Goal: Check status: Check status

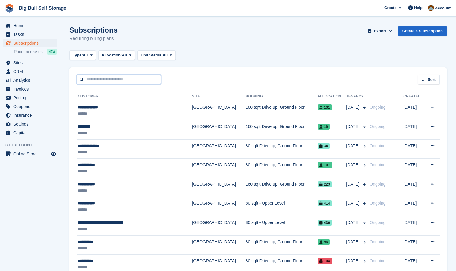
drag, startPoint x: 102, startPoint y: 80, endPoint x: 99, endPoint y: 79, distance: 3.1
click at [102, 80] on input "text" at bounding box center [119, 79] width 84 height 10
type input "*******"
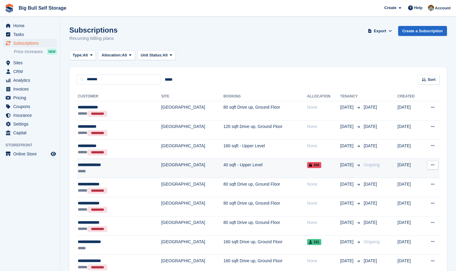
click at [99, 165] on div "**********" at bounding box center [107, 164] width 59 height 6
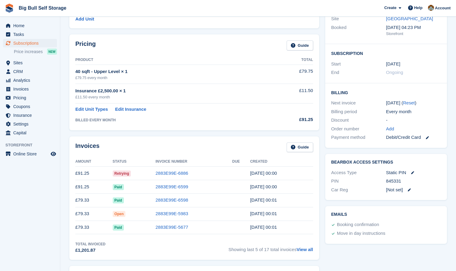
scroll to position [90, 0]
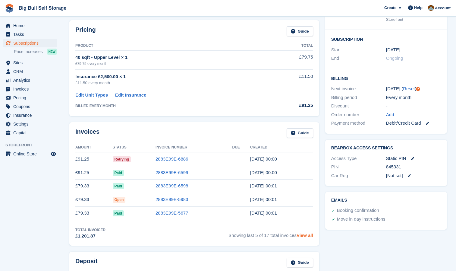
click at [305, 235] on link "View all" at bounding box center [304, 234] width 17 height 5
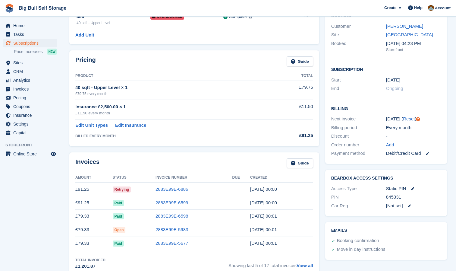
scroll to position [30, 0]
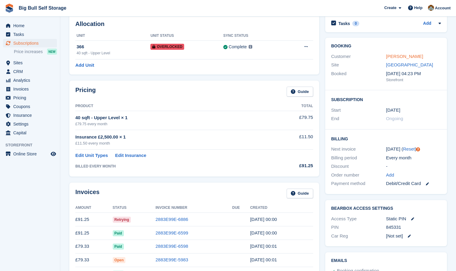
click at [405, 57] on link "[PERSON_NAME]" at bounding box center [404, 56] width 37 height 5
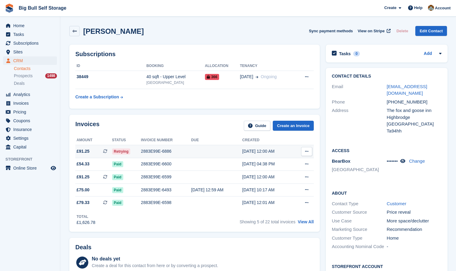
click at [305, 152] on icon at bounding box center [306, 151] width 3 height 4
click at [214, 134] on div "Invoices Guide Create an Invoice" at bounding box center [194, 128] width 238 height 14
click at [167, 150] on div "2883E99E-6886" at bounding box center [166, 151] width 50 height 6
click at [305, 222] on link "View All" at bounding box center [306, 221] width 16 height 5
